Goal: Information Seeking & Learning: Learn about a topic

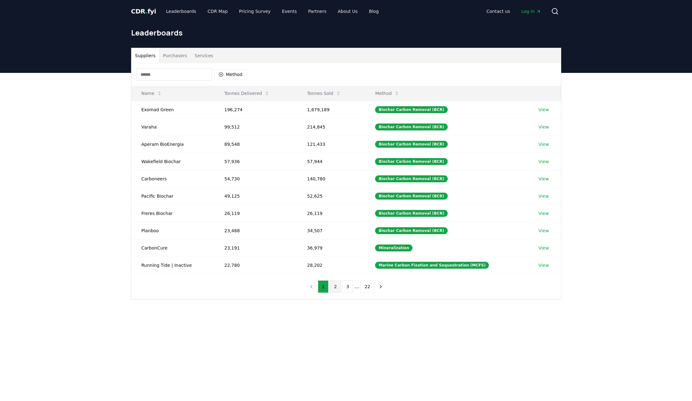
click at [340, 290] on button "2" at bounding box center [335, 286] width 11 height 13
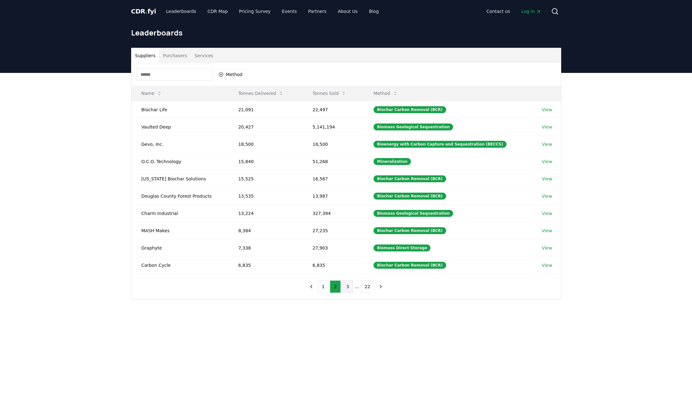
click at [347, 289] on button "3" at bounding box center [347, 286] width 11 height 13
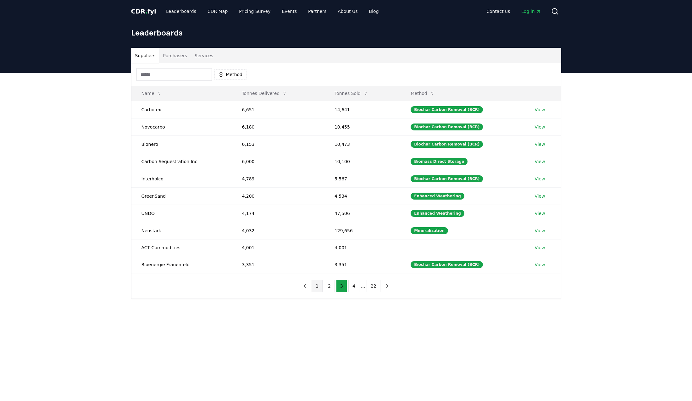
click at [322, 284] on button "1" at bounding box center [317, 286] width 11 height 13
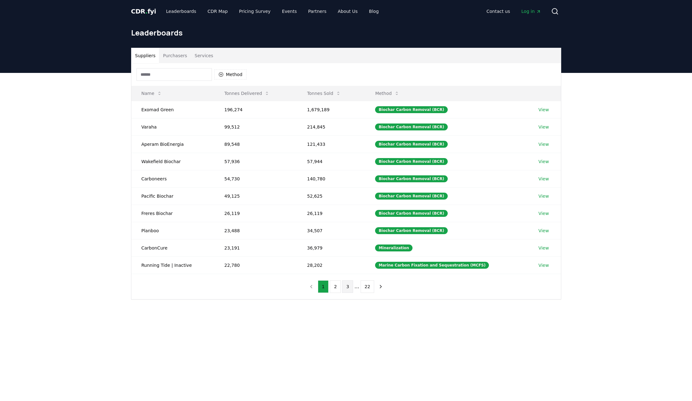
click at [349, 289] on button "3" at bounding box center [347, 286] width 11 height 13
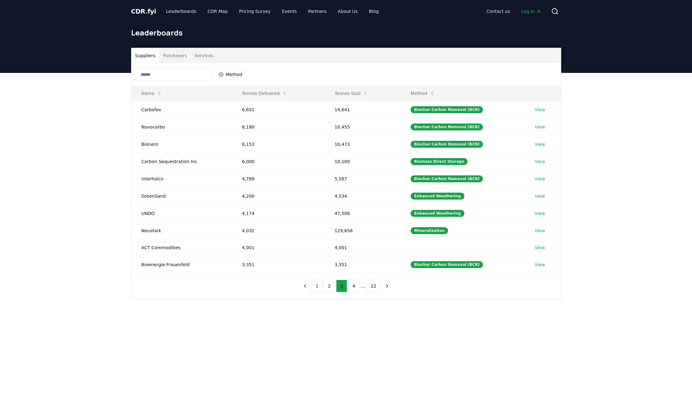
click at [183, 75] on input at bounding box center [173, 74] width 75 height 13
click at [225, 73] on button "Method" at bounding box center [230, 74] width 32 height 10
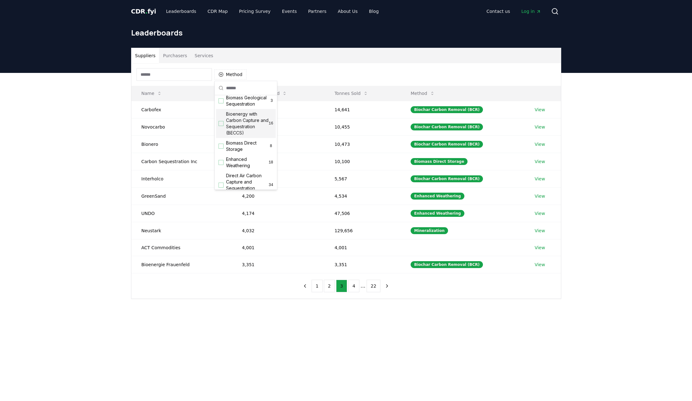
scroll to position [63, 0]
click at [247, 132] on span "Bioenergy with Carbon Capture and Sequestration (BECCS)" at bounding box center [247, 119] width 43 height 25
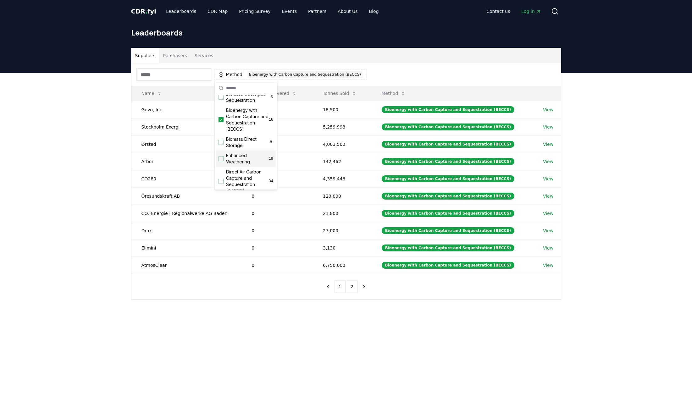
click at [51, 199] on div "Suppliers Purchasers Services Method 1 Bioenergy with Carbon Capture and Seques…" at bounding box center [346, 199] width 692 height 252
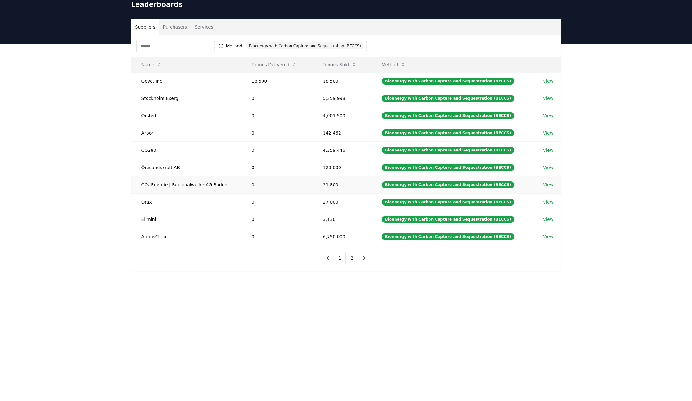
scroll to position [0, 0]
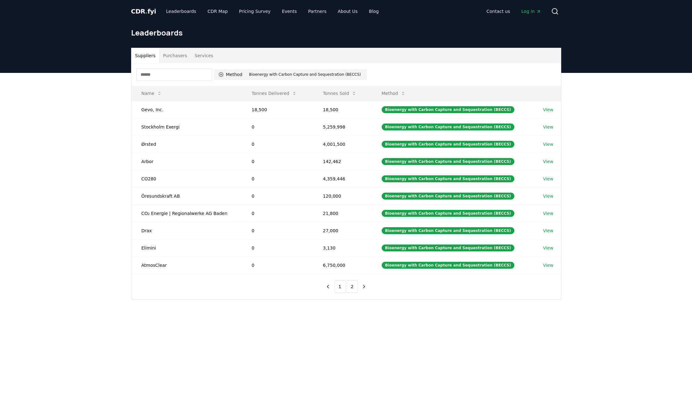
click at [348, 74] on div "Bioenergy with Carbon Capture and Sequestration (BECCS)" at bounding box center [304, 74] width 115 height 7
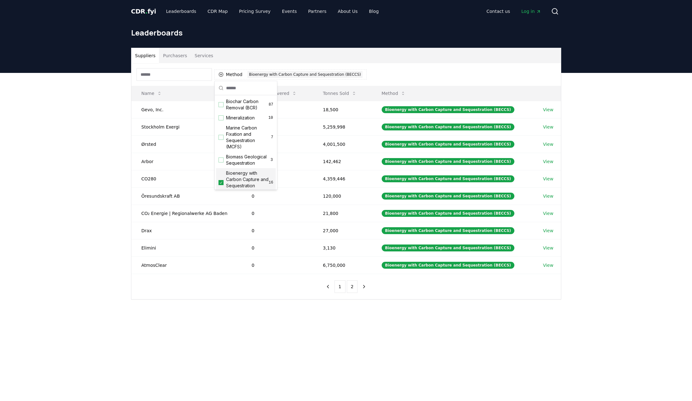
click at [222, 185] on icon "Suggestions" at bounding box center [221, 182] width 4 height 5
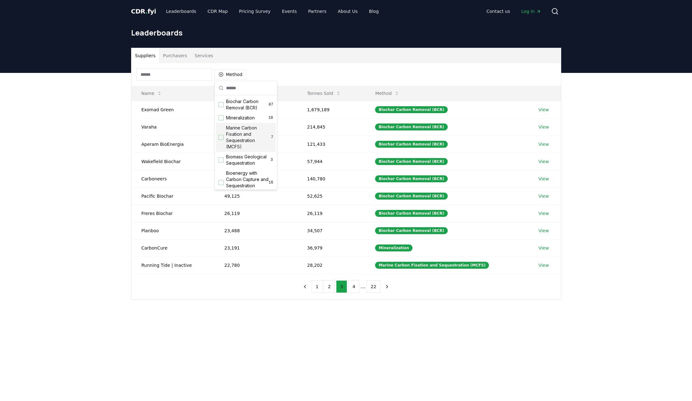
click at [270, 70] on div "Method" at bounding box center [346, 74] width 430 height 23
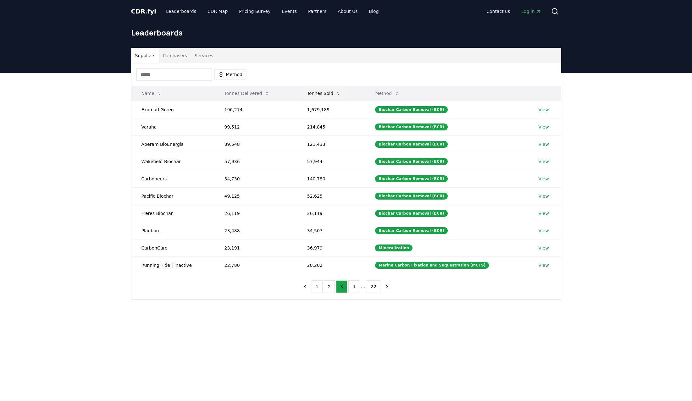
click at [331, 92] on button "Tonnes Sold" at bounding box center [324, 93] width 44 height 13
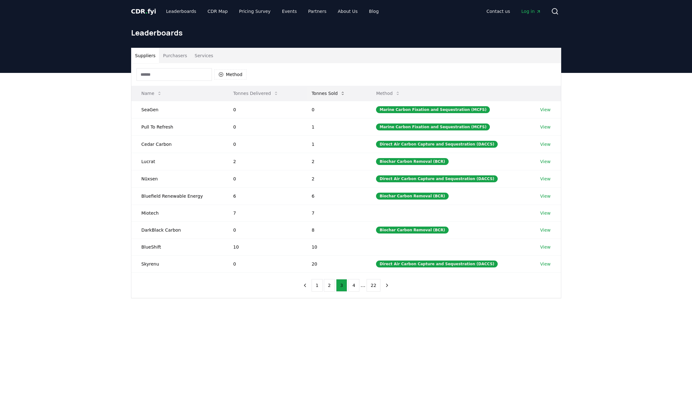
click at [331, 92] on button "Tonnes Sold" at bounding box center [329, 93] width 44 height 13
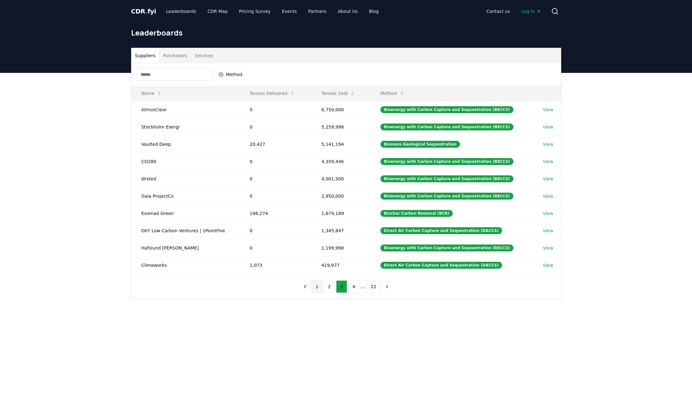
click at [316, 285] on button "1" at bounding box center [317, 286] width 11 height 13
click at [334, 288] on button "2" at bounding box center [335, 286] width 11 height 13
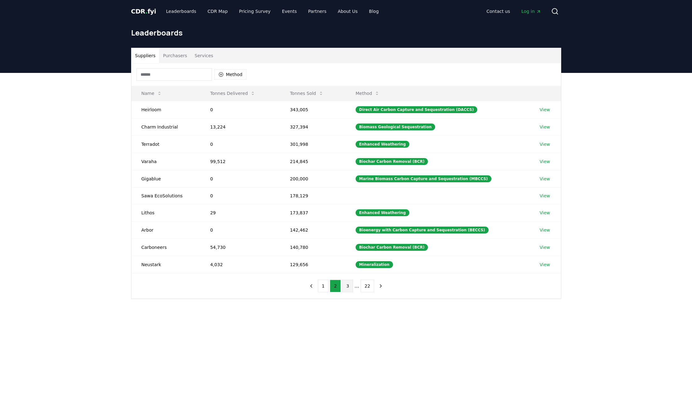
click at [345, 287] on button "3" at bounding box center [347, 286] width 11 height 13
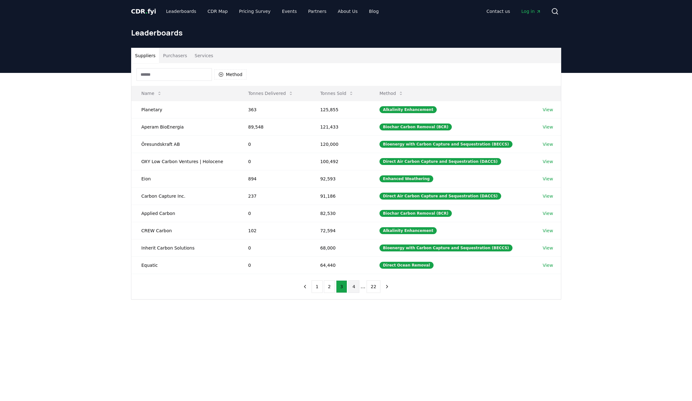
click at [354, 288] on button "4" at bounding box center [353, 286] width 11 height 13
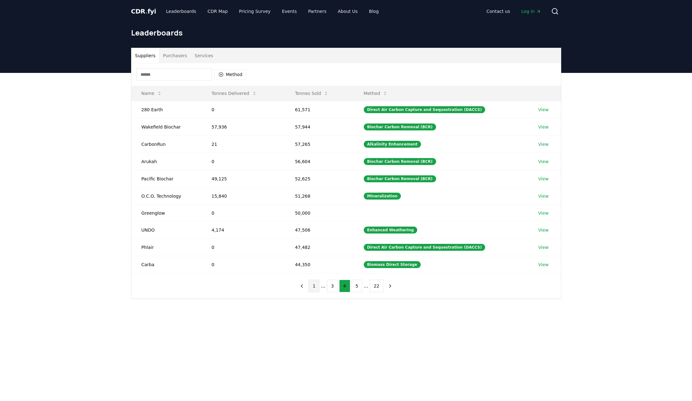
click at [318, 288] on button "1" at bounding box center [313, 286] width 11 height 13
